Goal: Communication & Community: Participate in discussion

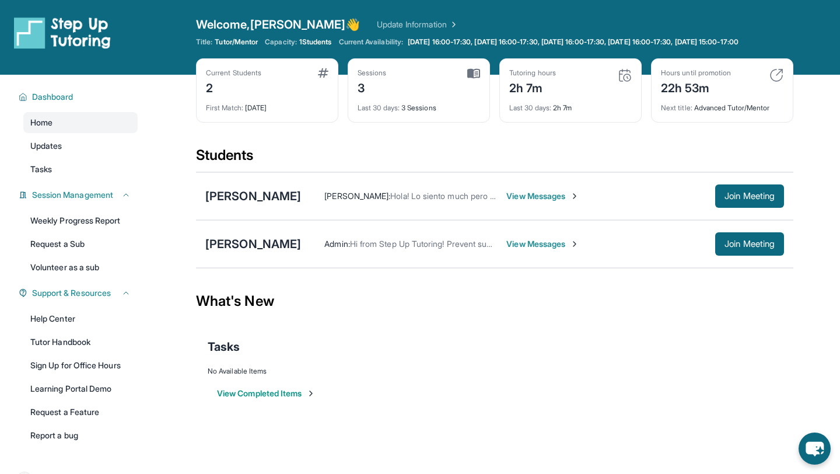
scroll to position [84, 0]
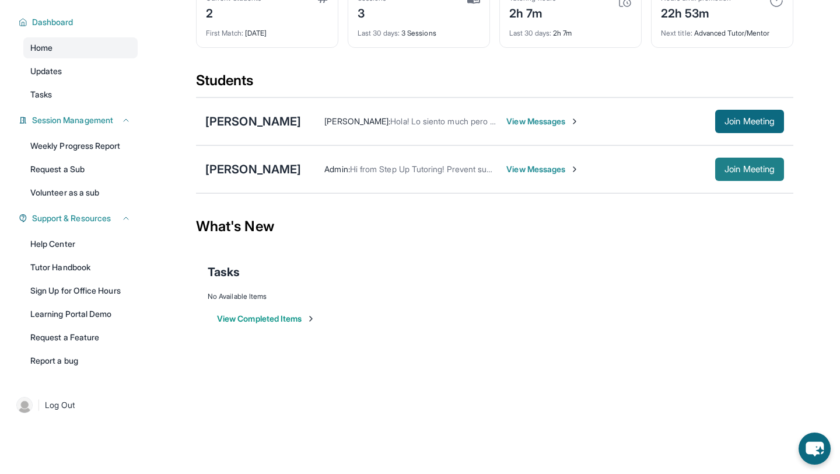
click at [750, 172] on span "Join Meeting" at bounding box center [750, 169] width 50 height 7
click at [510, 168] on span "View Messages" at bounding box center [543, 169] width 73 height 12
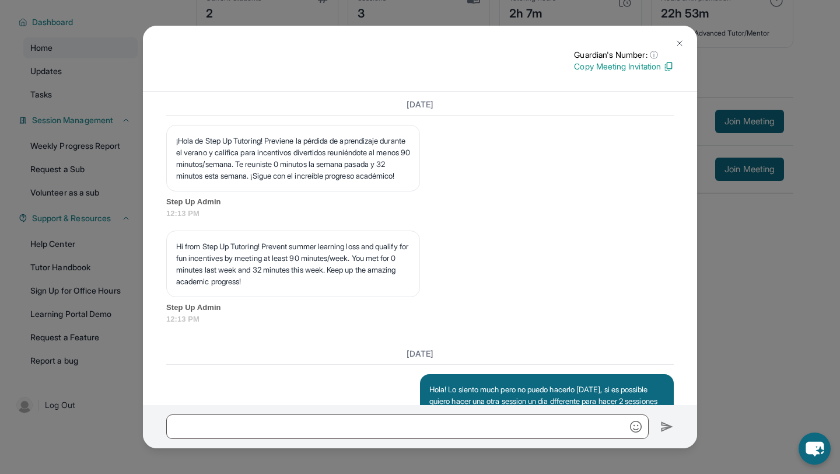
scroll to position [3137, 0]
click at [679, 46] on img at bounding box center [679, 43] width 9 height 9
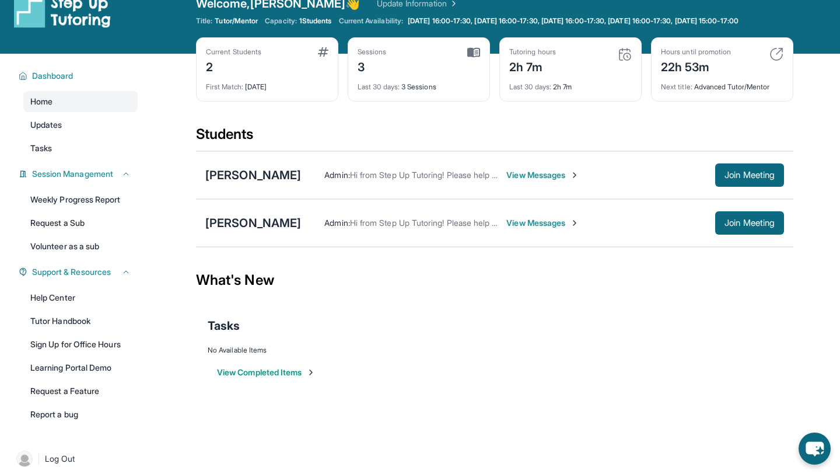
scroll to position [0, 0]
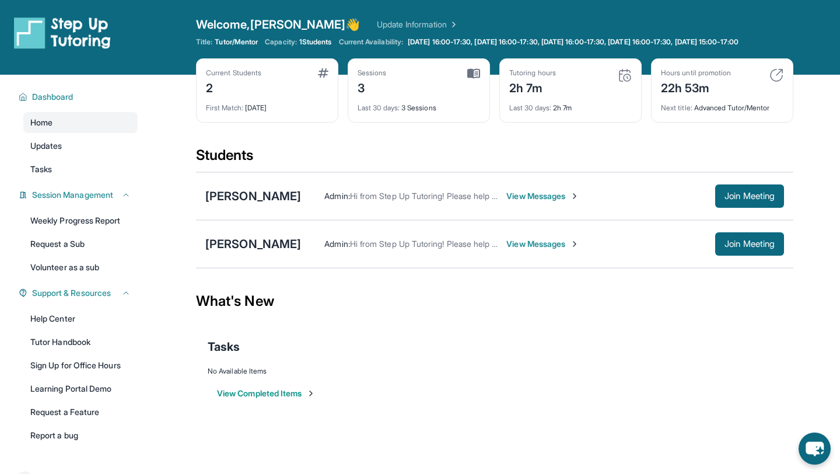
click at [508, 246] on div "Admin : Hi from Step Up Tutoring! Please help your student improve their academ…" at bounding box center [542, 243] width 483 height 23
click at [508, 250] on span "View Messages" at bounding box center [543, 244] width 73 height 12
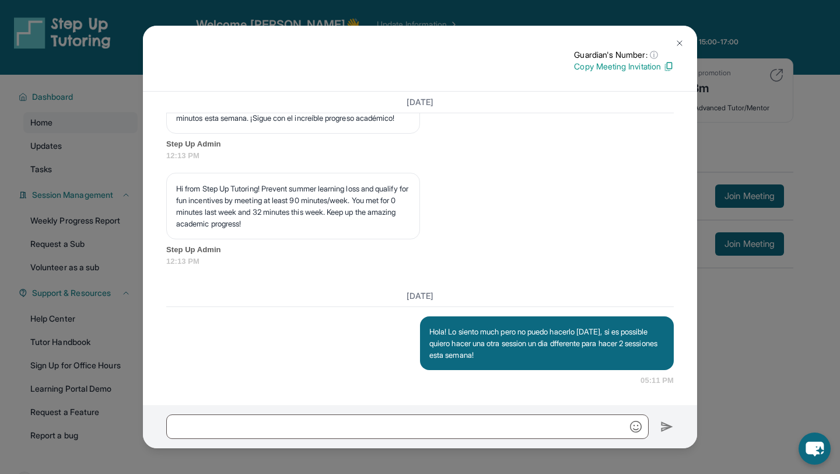
scroll to position [84, 0]
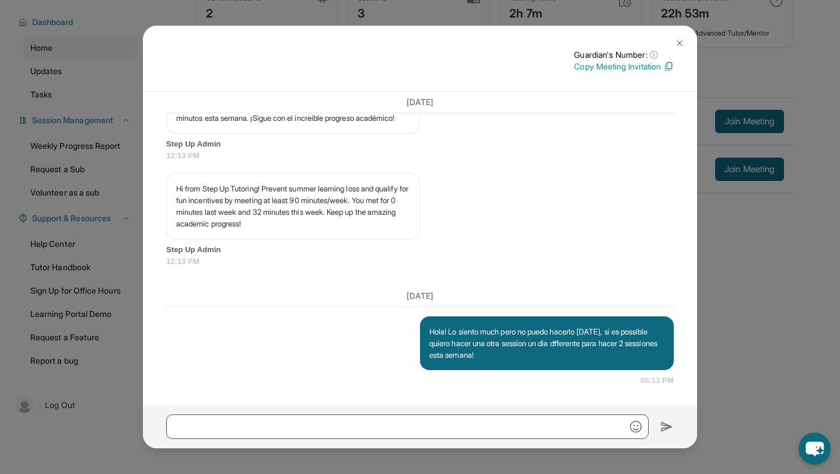
click at [675, 44] on button at bounding box center [679, 43] width 23 height 23
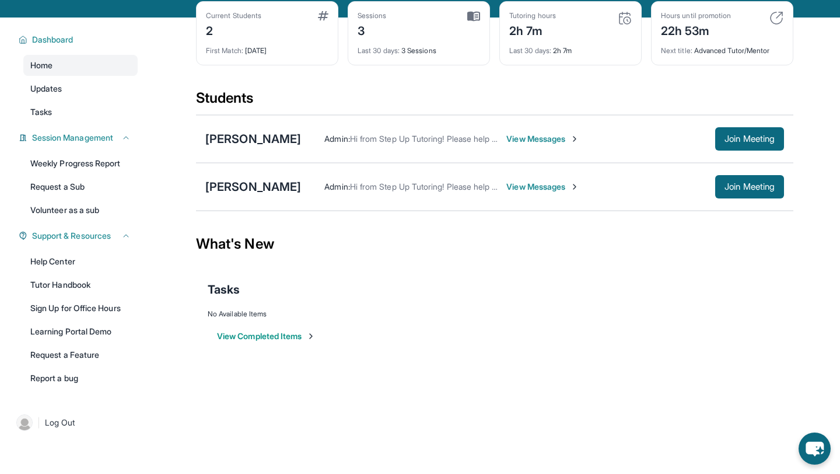
scroll to position [44, 0]
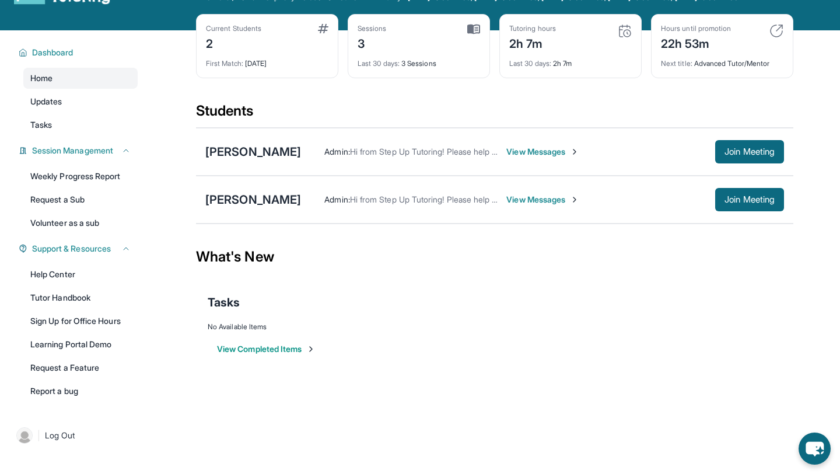
click at [553, 205] on span "View Messages" at bounding box center [543, 200] width 73 height 12
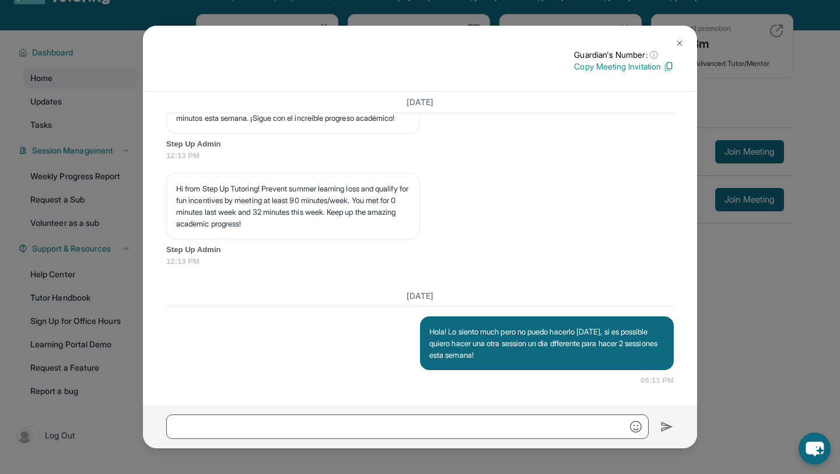
scroll to position [3229, 0]
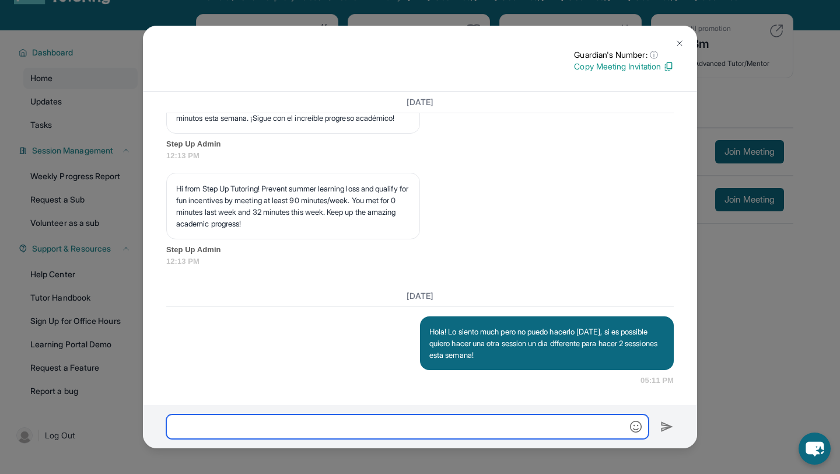
click at [423, 424] on input "text" at bounding box center [407, 426] width 483 height 25
type input "******"
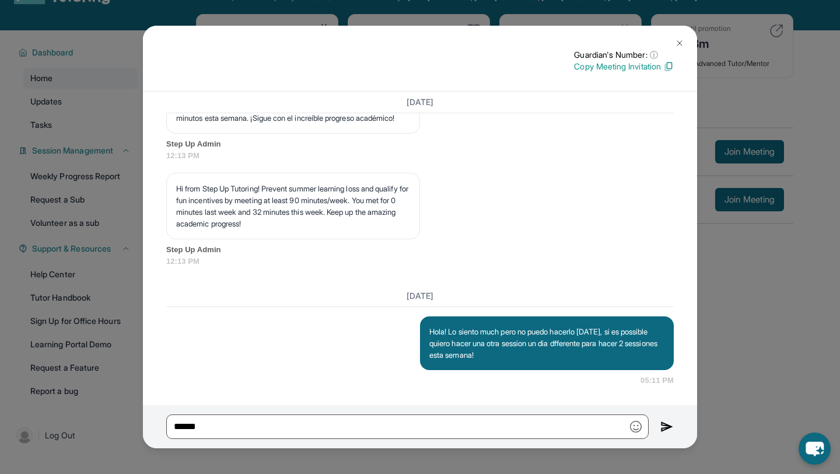
click at [672, 432] on img at bounding box center [667, 427] width 13 height 14
click at [676, 41] on img at bounding box center [679, 43] width 9 height 9
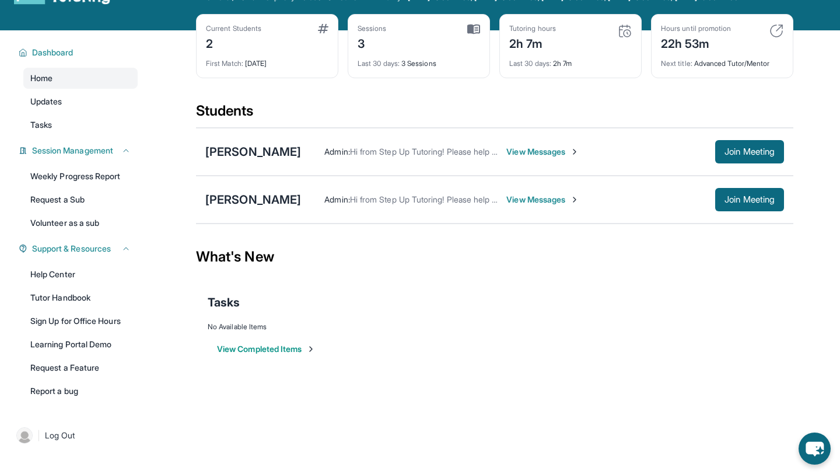
click at [579, 158] on span "View Messages" at bounding box center [543, 152] width 73 height 12
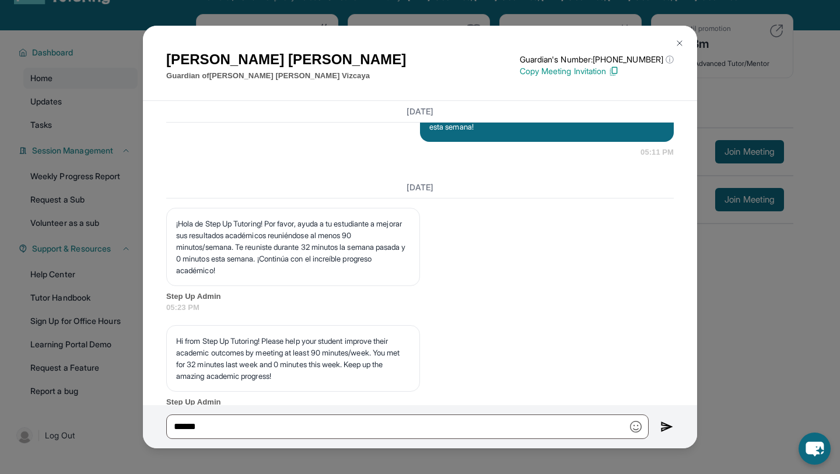
scroll to position [3692, 0]
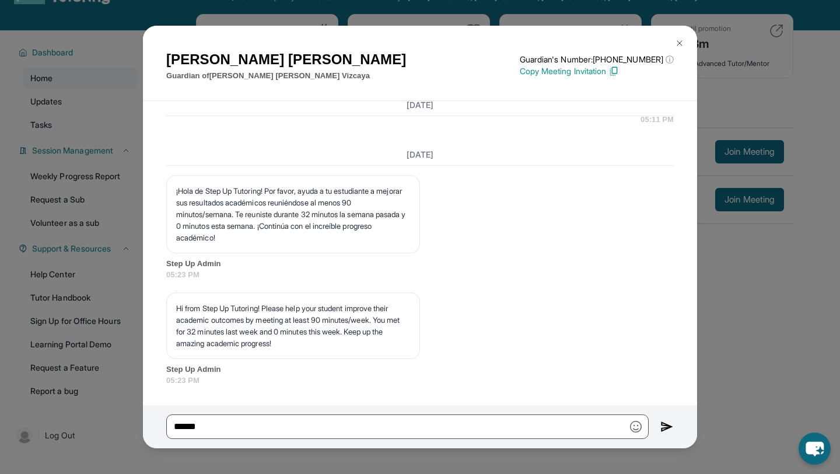
click at [675, 42] on img at bounding box center [679, 43] width 9 height 9
